Goal: Book appointment/travel/reservation

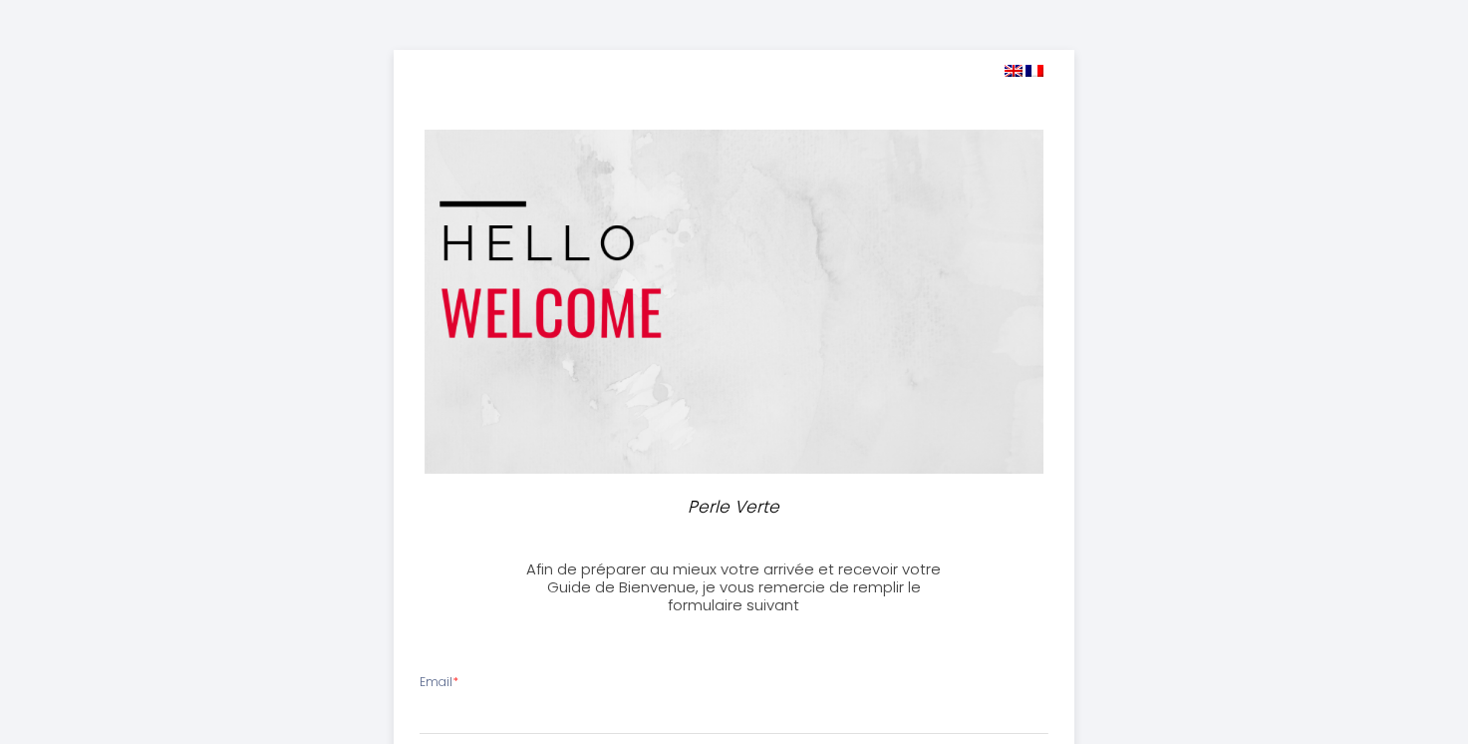
select select
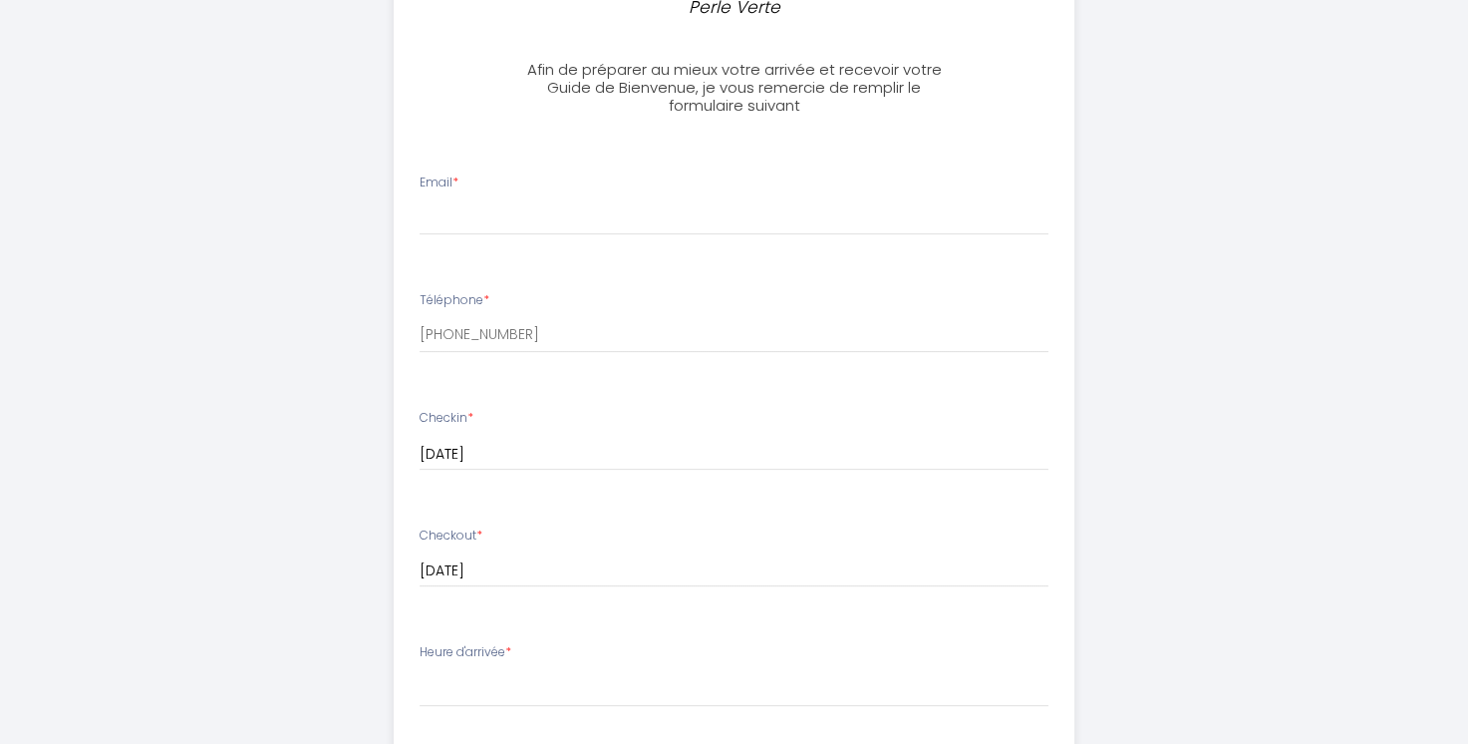
scroll to position [498, 0]
click at [875, 210] on input "Email *" at bounding box center [734, 218] width 629 height 36
type input "r"
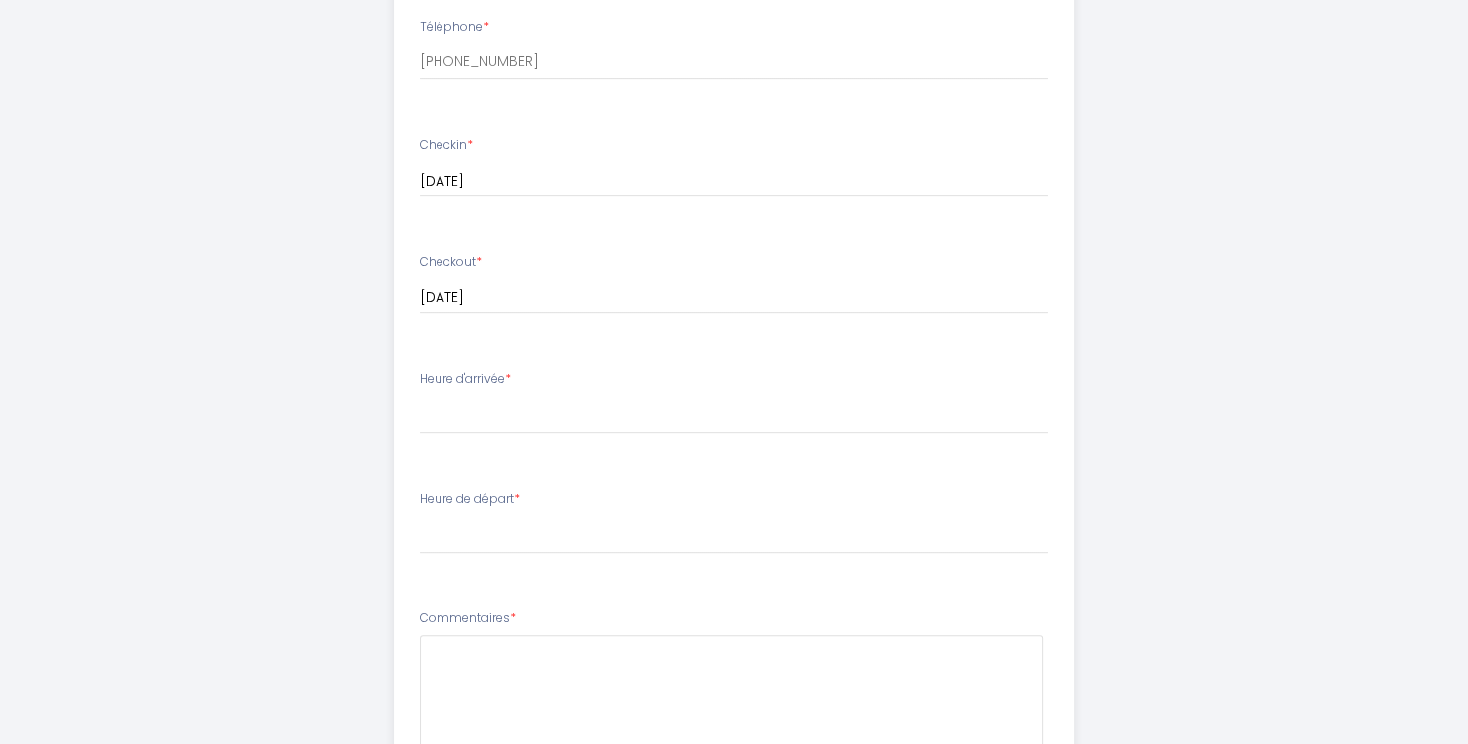
scroll to position [776, 0]
type input "[EMAIL_ADDRESS][DOMAIN_NAME]"
click at [626, 396] on select "16:00 16:30 17:00 17:30 18:00 18:30 19:00 19:30 20:00 20:30 21:00 21:30 22:00 2…" at bounding box center [734, 411] width 629 height 38
select select "18:00"
click at [420, 392] on select "16:00 16:30 17:00 17:30 18:00 18:30 19:00 19:30 20:00 20:30 21:00 21:30 22:00 2…" at bounding box center [734, 411] width 629 height 38
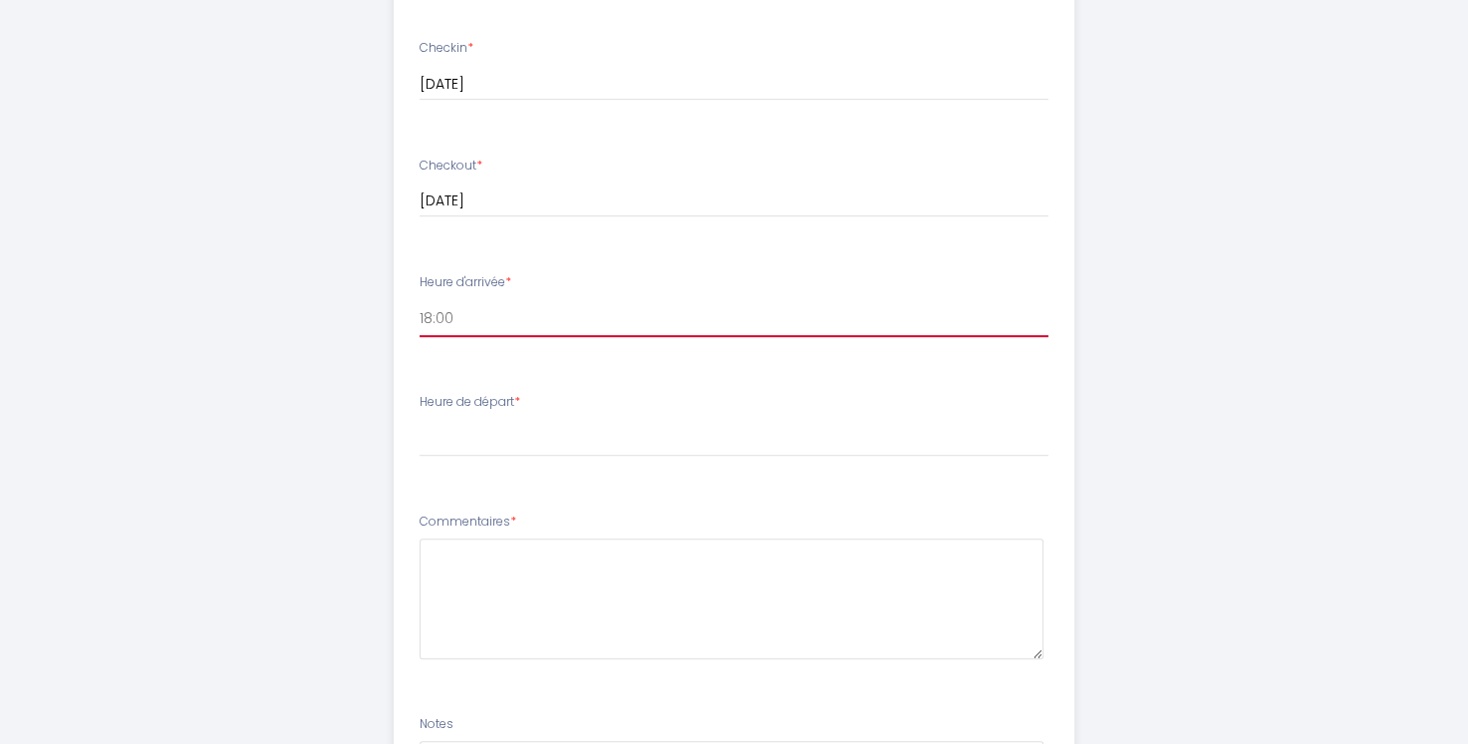
scroll to position [871, 0]
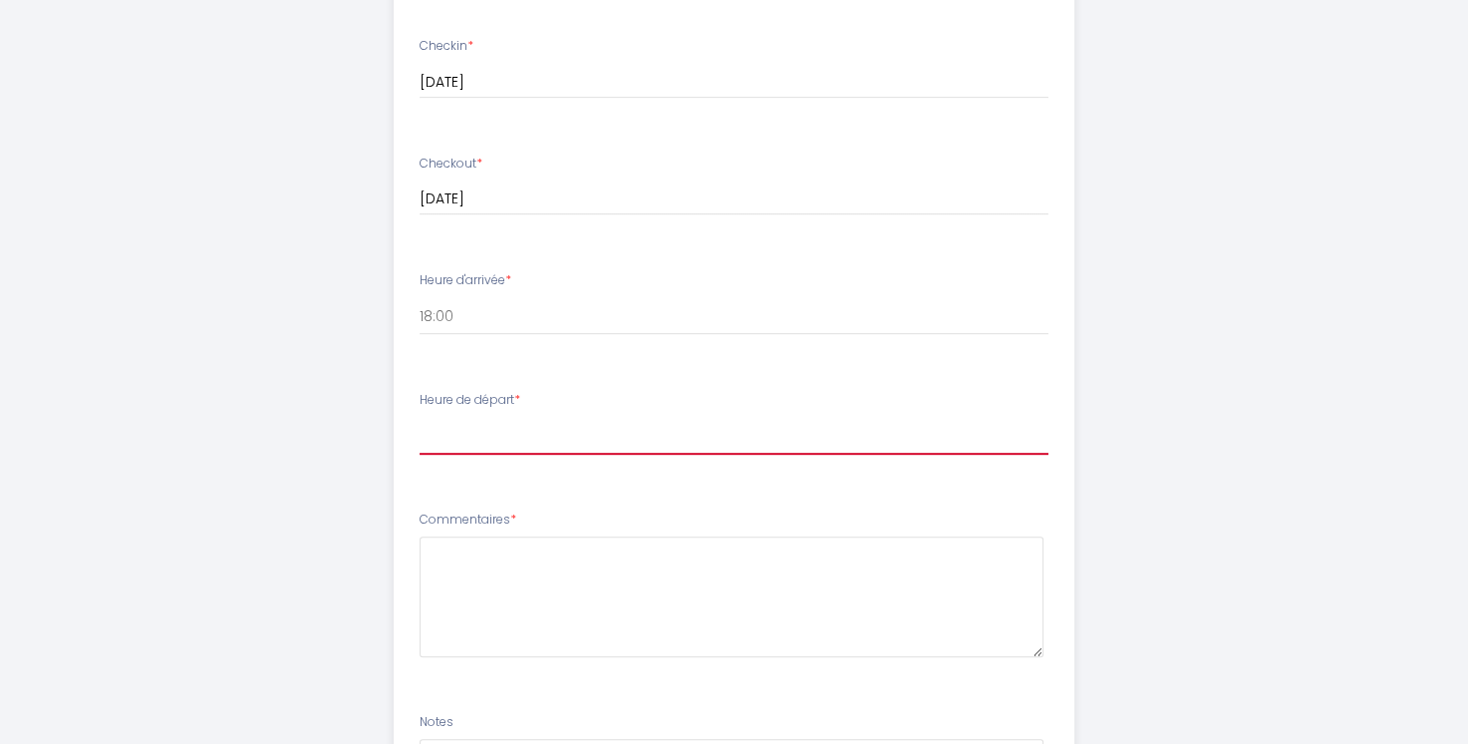
click at [848, 426] on select "00:00 00:30 01:00 01:30 02:00 02:30 03:00 03:30 04:00 04:30 05:00 05:30 06:00 0…" at bounding box center [734, 436] width 629 height 38
select select "10:00"
click at [420, 417] on select "00:00 00:30 01:00 01:30 02:00 02:30 03:00 03:30 04:00 04:30 05:00 05:30 06:00 0…" at bounding box center [734, 436] width 629 height 38
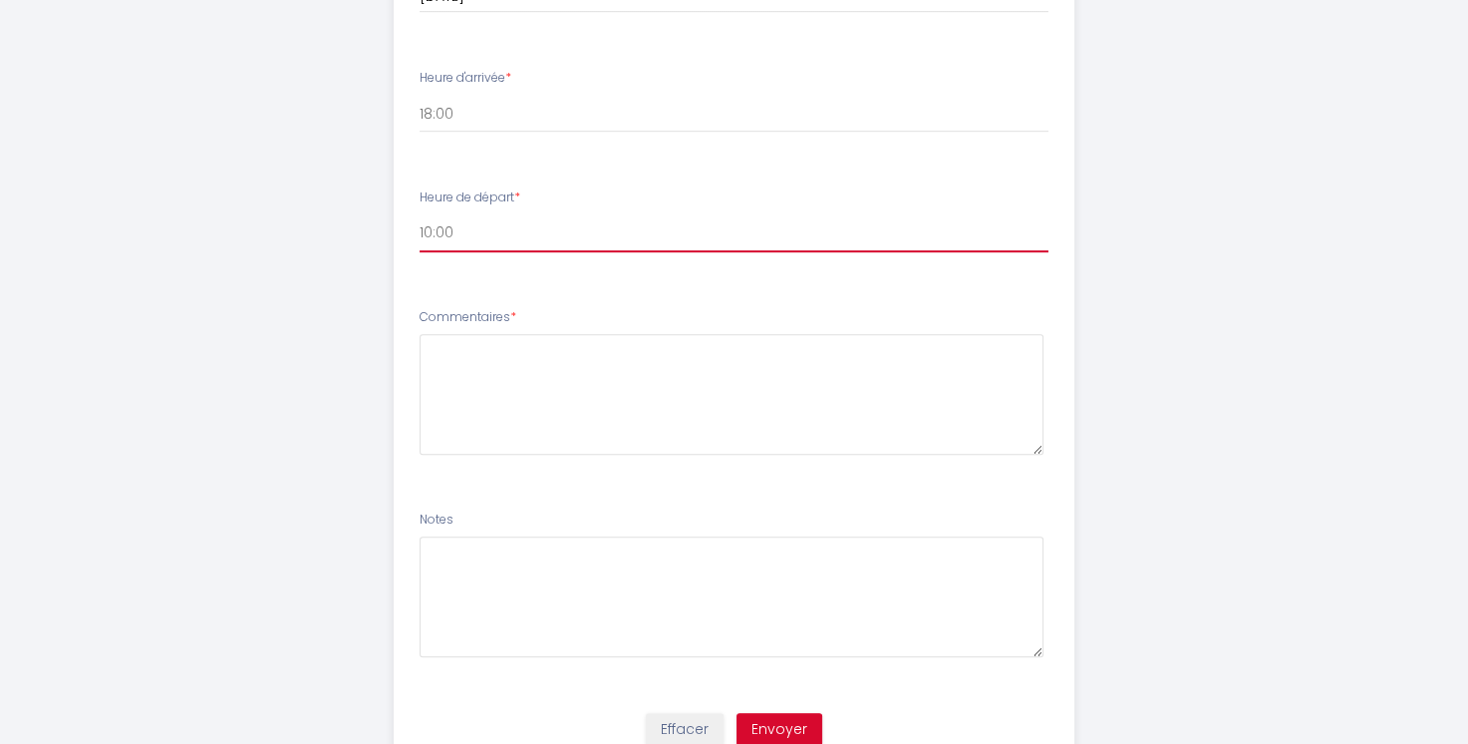
scroll to position [1084, 0]
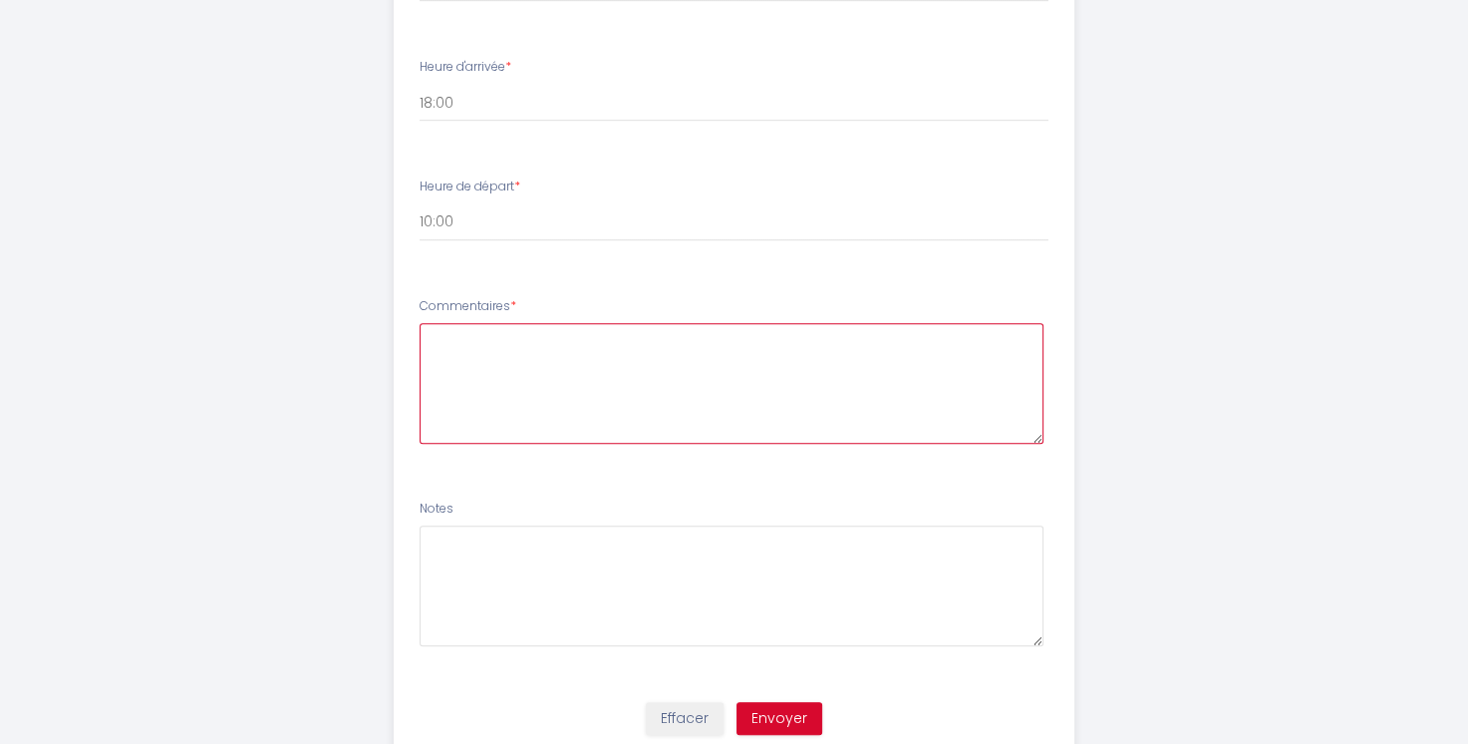
click at [761, 365] on textarea at bounding box center [732, 383] width 624 height 121
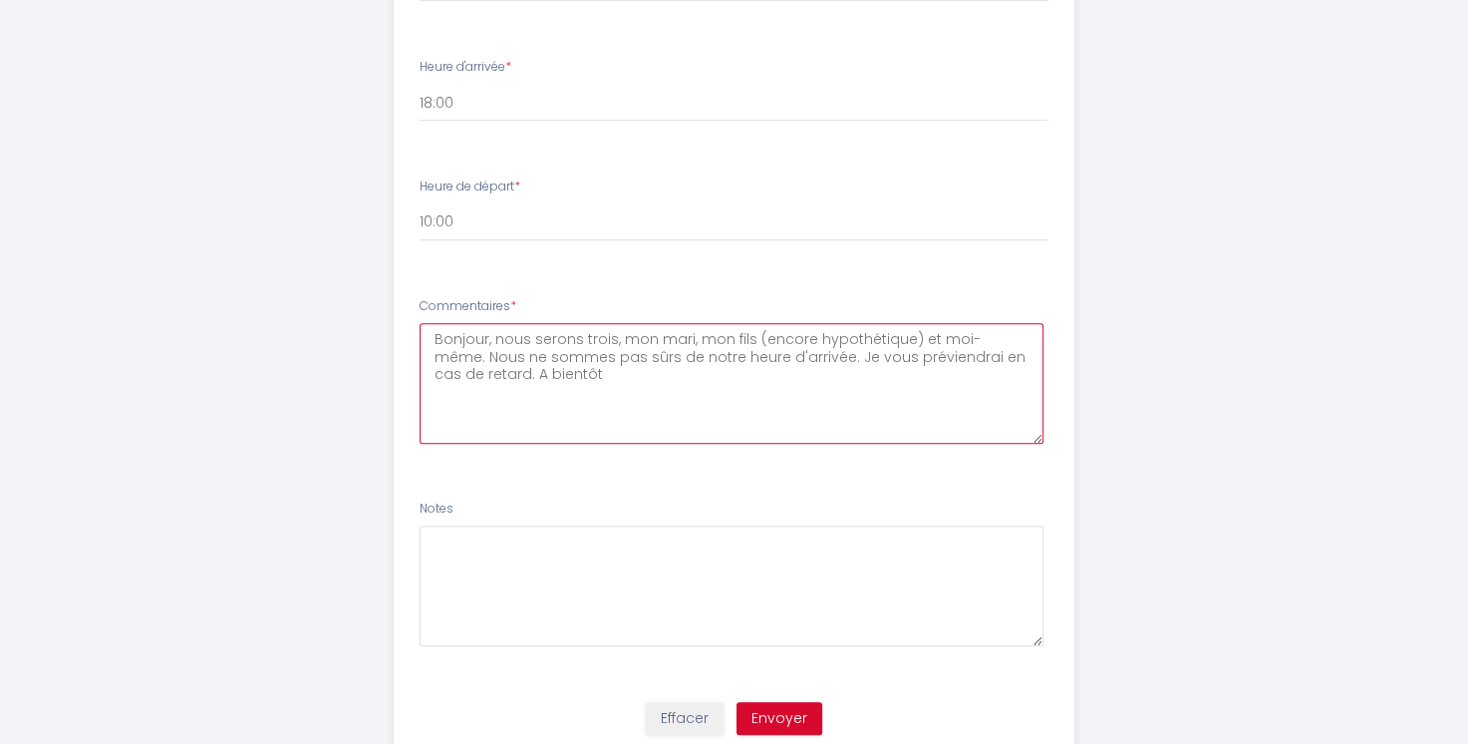
type textarea "Bonjour, nous serons trois, mon mari, mon fils (encore hypothétique) et moi-mêm…"
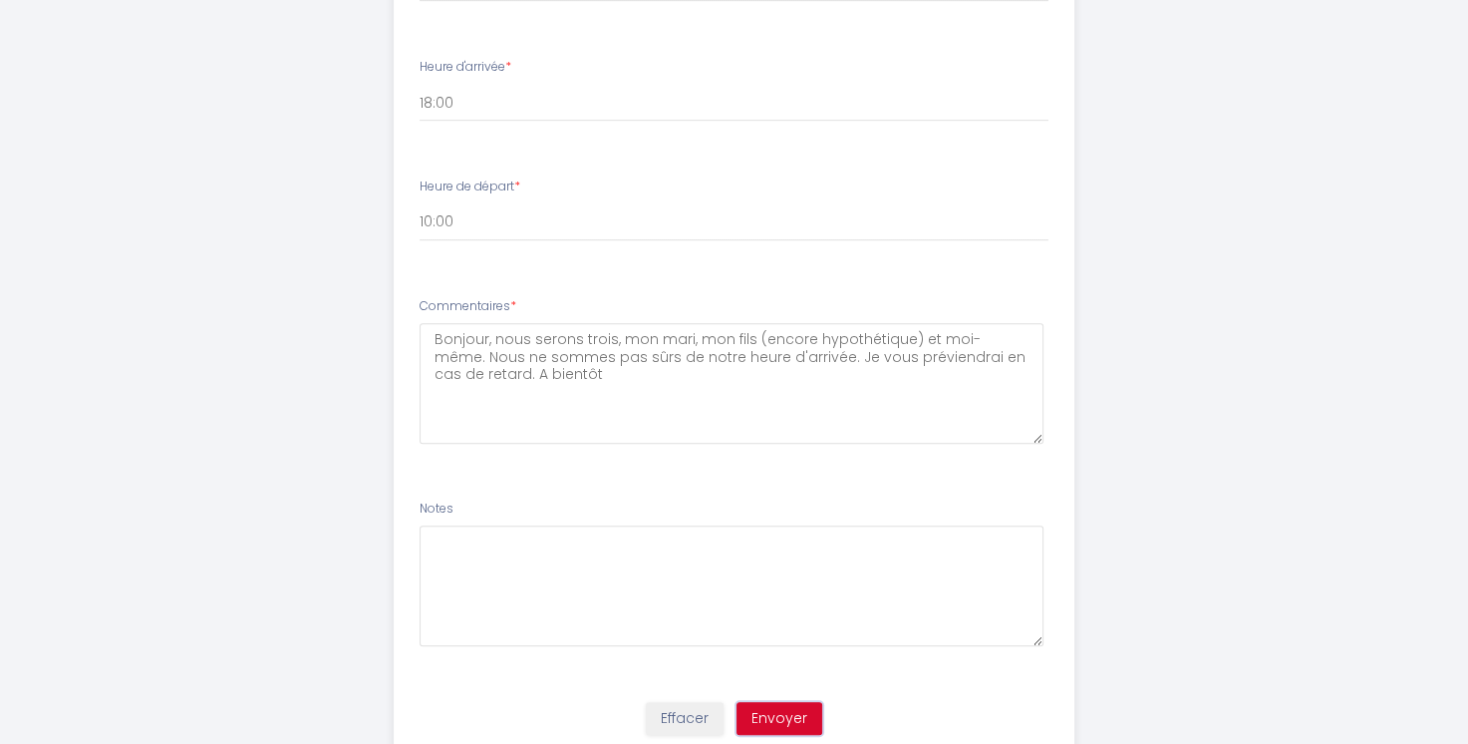
click at [786, 712] on button "Envoyer" at bounding box center [780, 719] width 86 height 34
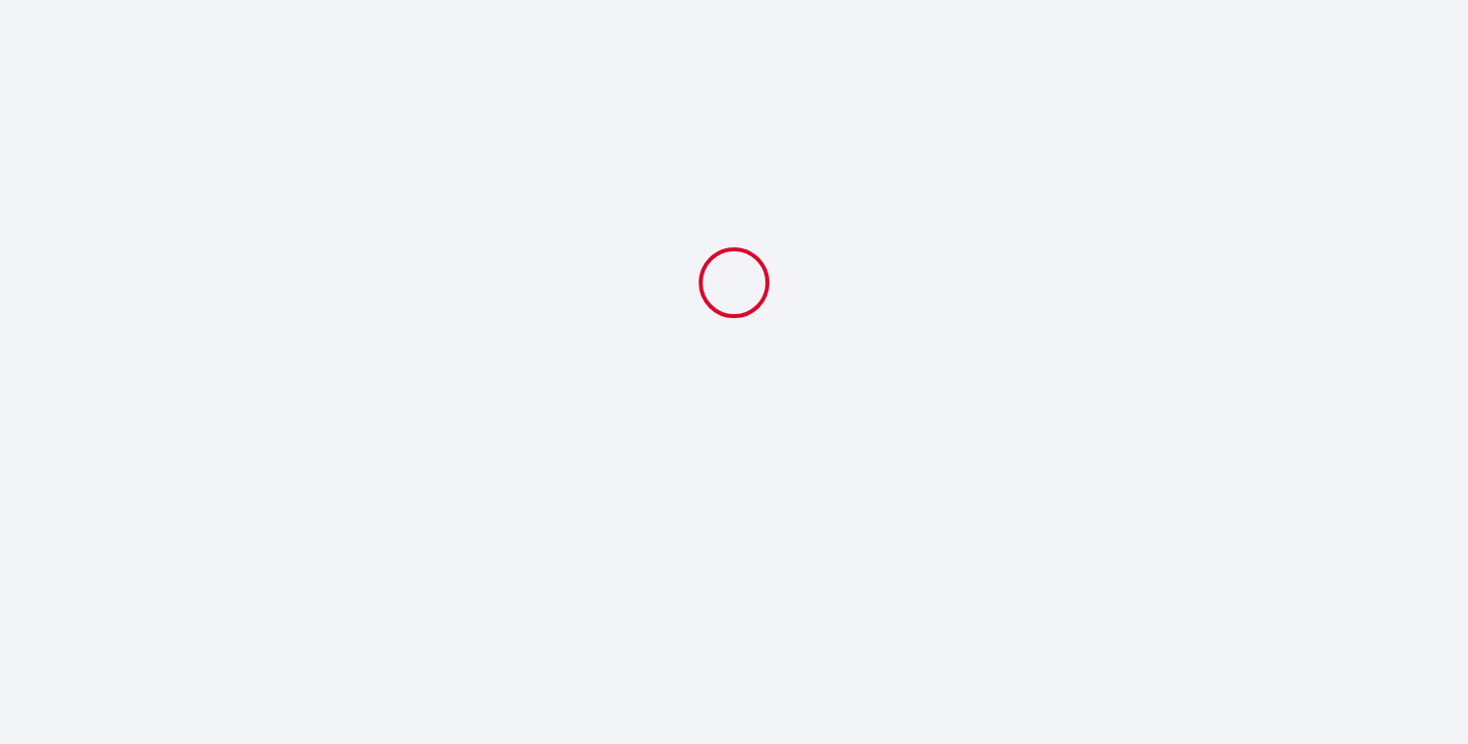
scroll to position [0, 0]
select select "18:00"
select select "10:00"
